Goal: Information Seeking & Learning: Learn about a topic

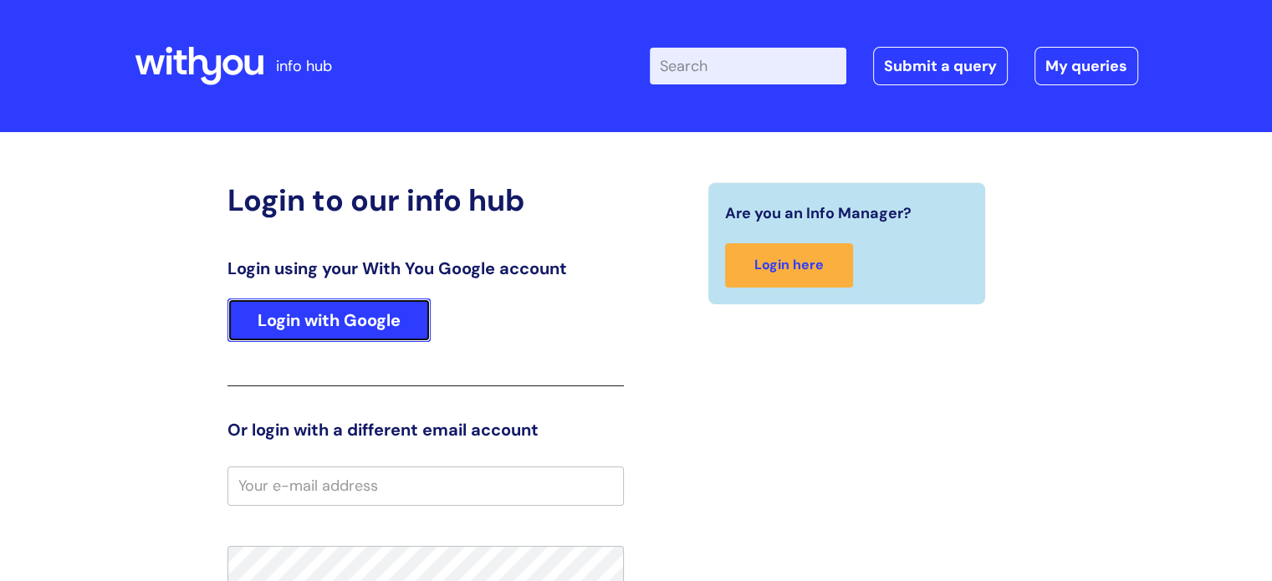
click at [298, 330] on link "Login with Google" at bounding box center [328, 319] width 203 height 43
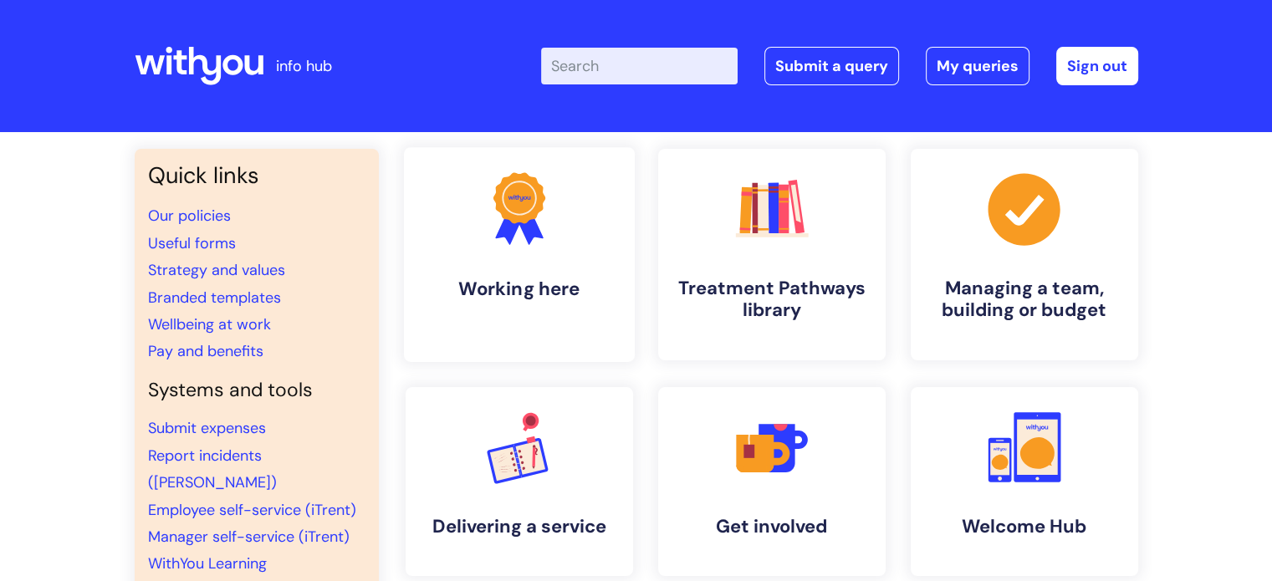
click at [472, 299] on h4 "Working here" at bounding box center [519, 289] width 204 height 23
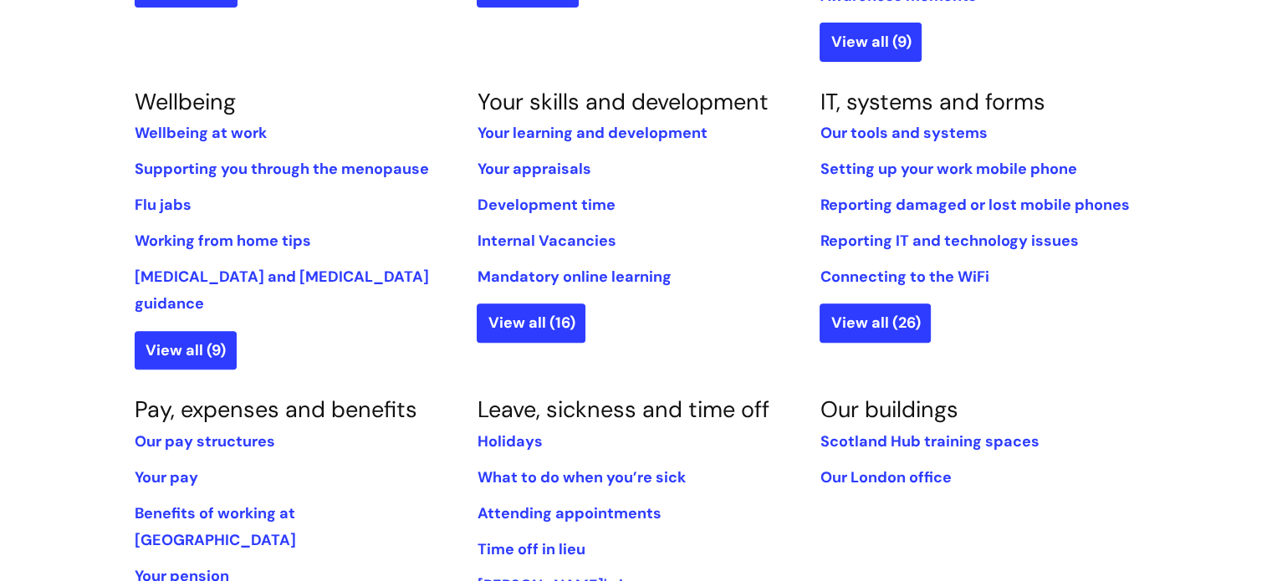
scroll to position [696, 0]
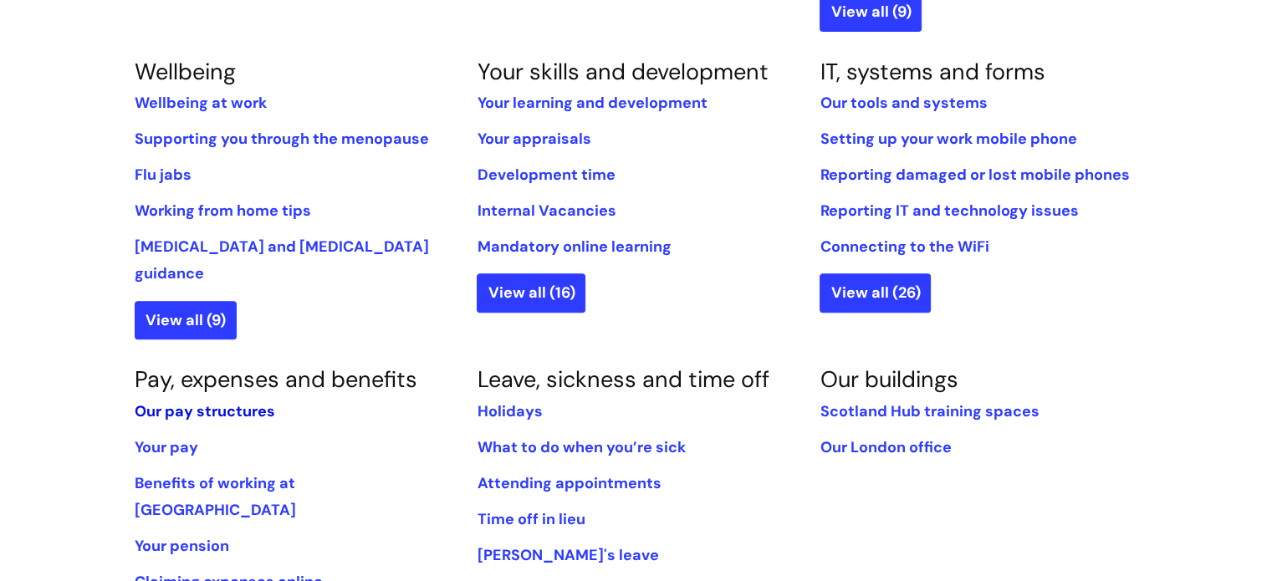
click at [243, 401] on link "Our pay structures" at bounding box center [205, 411] width 140 height 20
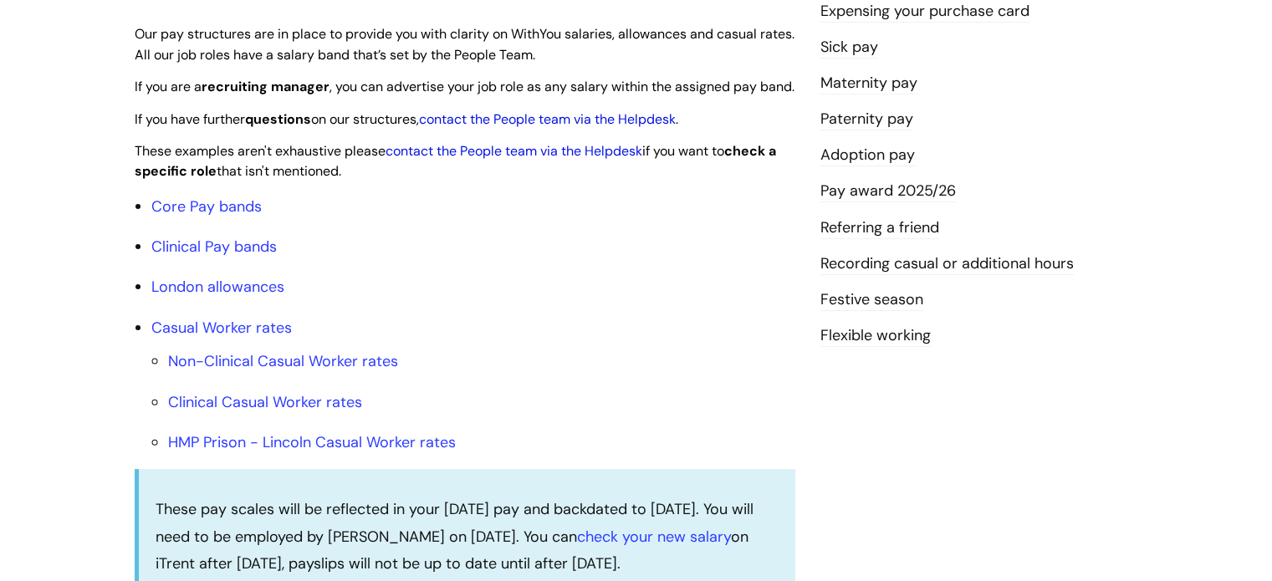
scroll to position [462, 0]
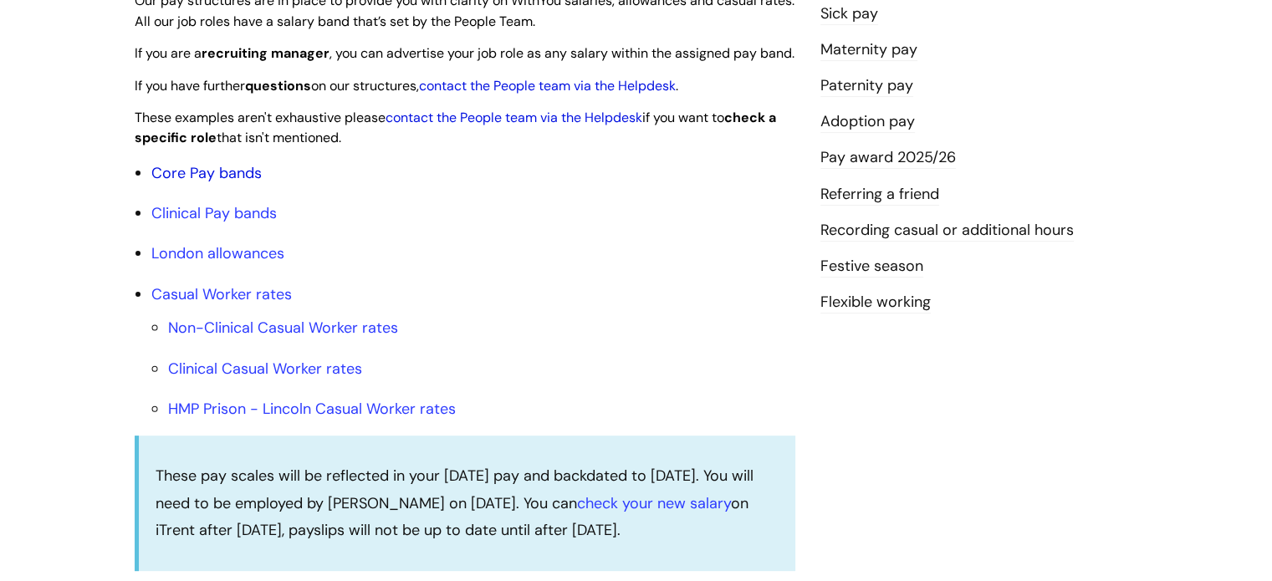
click at [221, 183] on link "Core Pay bands" at bounding box center [206, 173] width 110 height 20
click at [207, 183] on link "Core Pay bands" at bounding box center [206, 173] width 110 height 20
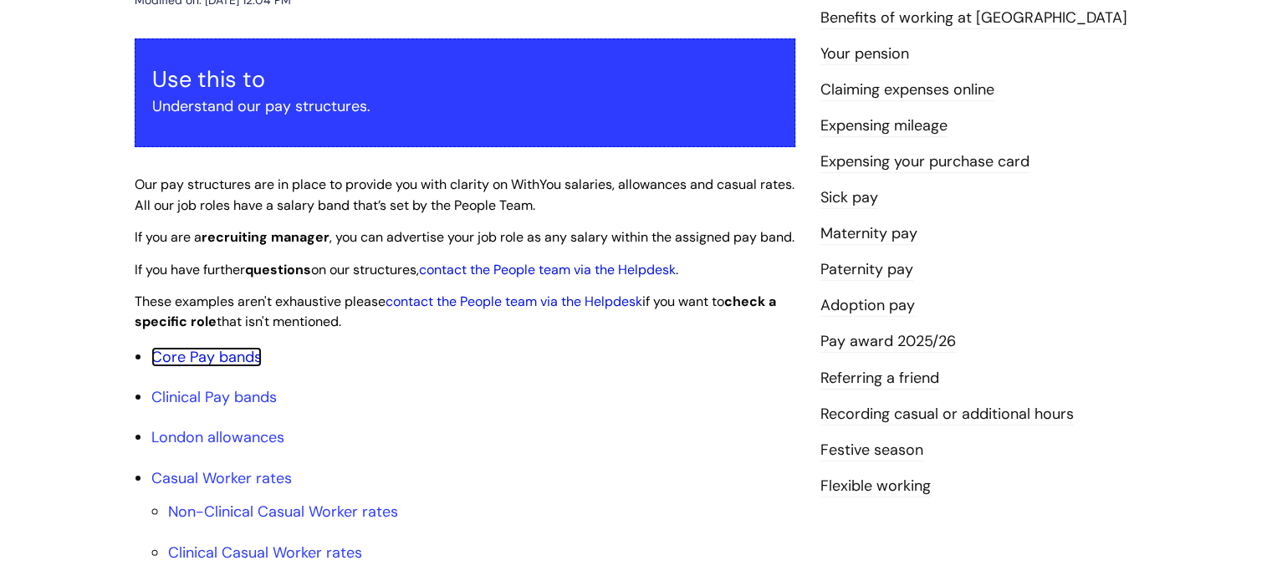
scroll to position [279, 0]
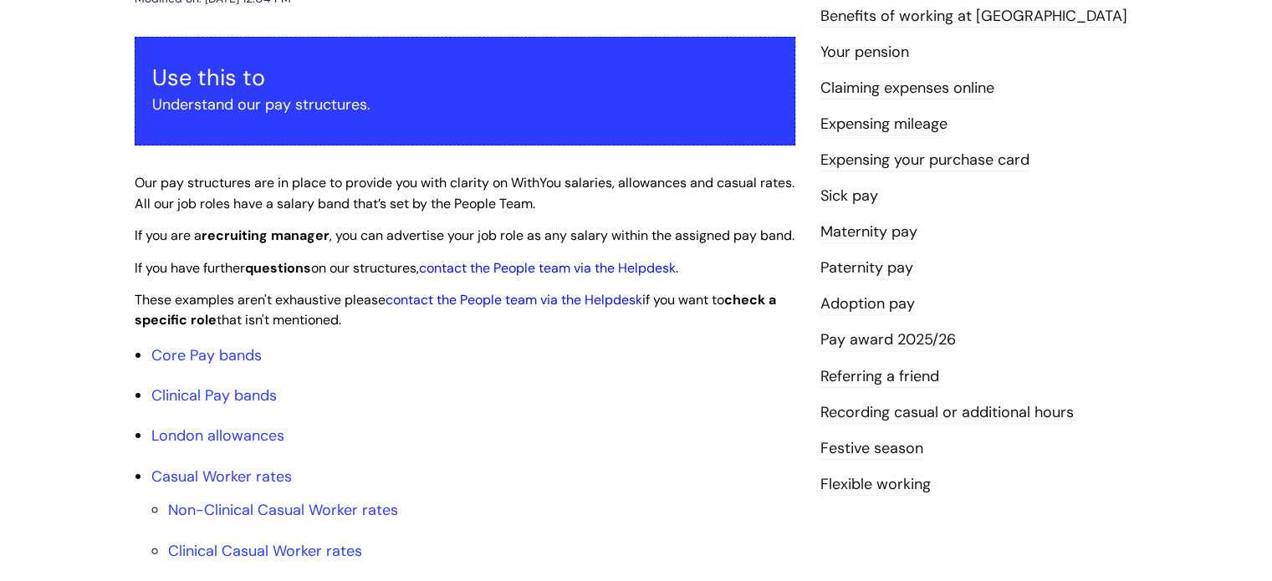
click at [844, 337] on link "Pay award 2025/26" at bounding box center [887, 340] width 135 height 22
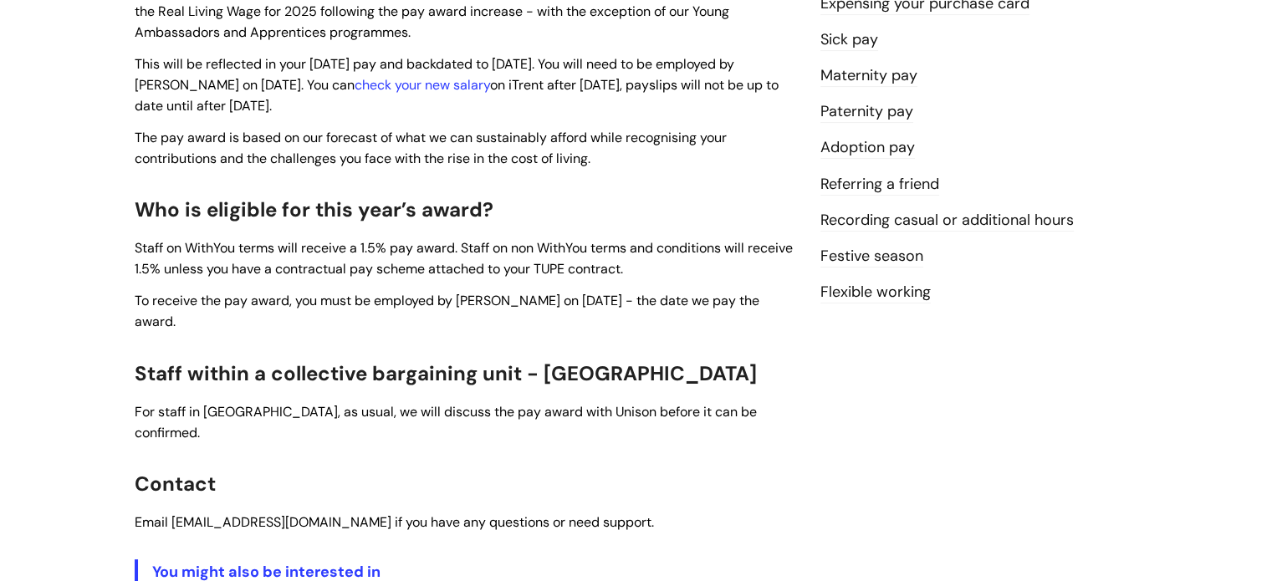
scroll to position [471, 0]
click at [833, 263] on link "Festive season" at bounding box center [871, 258] width 103 height 22
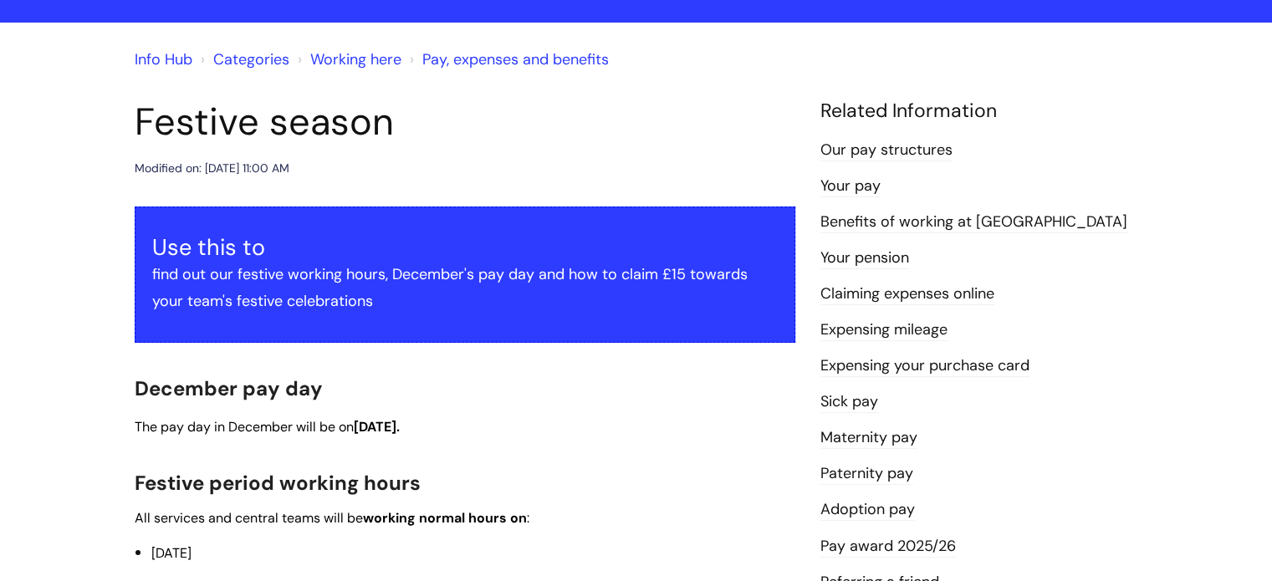
scroll to position [110, 0]
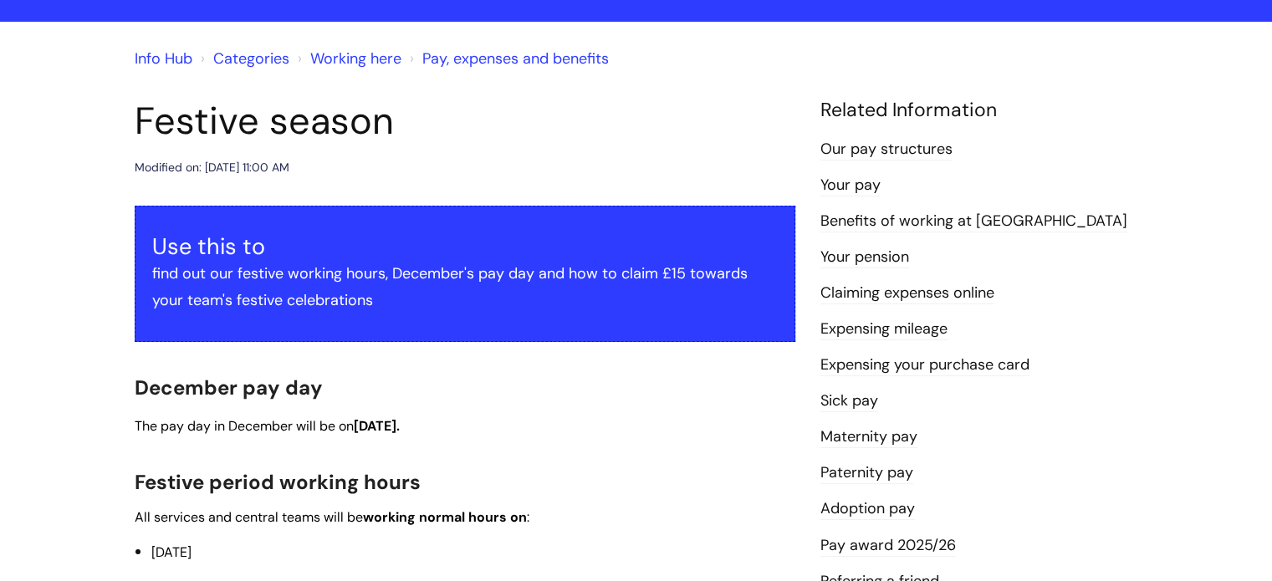
click at [845, 334] on link "Expensing mileage" at bounding box center [883, 330] width 127 height 22
